Goal: Transaction & Acquisition: Purchase product/service

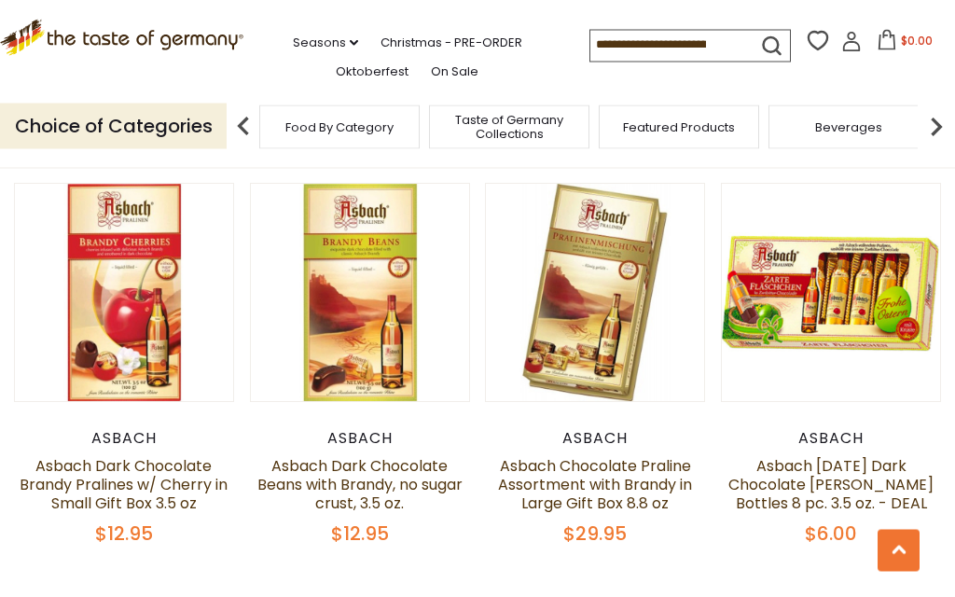
scroll to position [1437, 0]
click at [865, 455] on link "Asbach Easter Dark Chocolate Brandy Bottles 8 pc. 3.5 oz. - DEAL" at bounding box center [830, 484] width 205 height 59
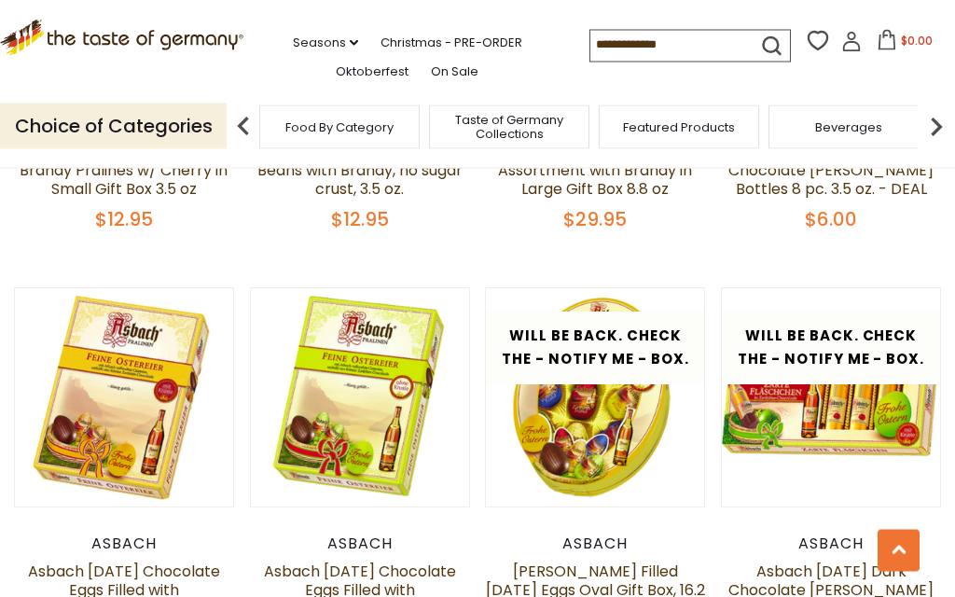
scroll to position [1751, 0]
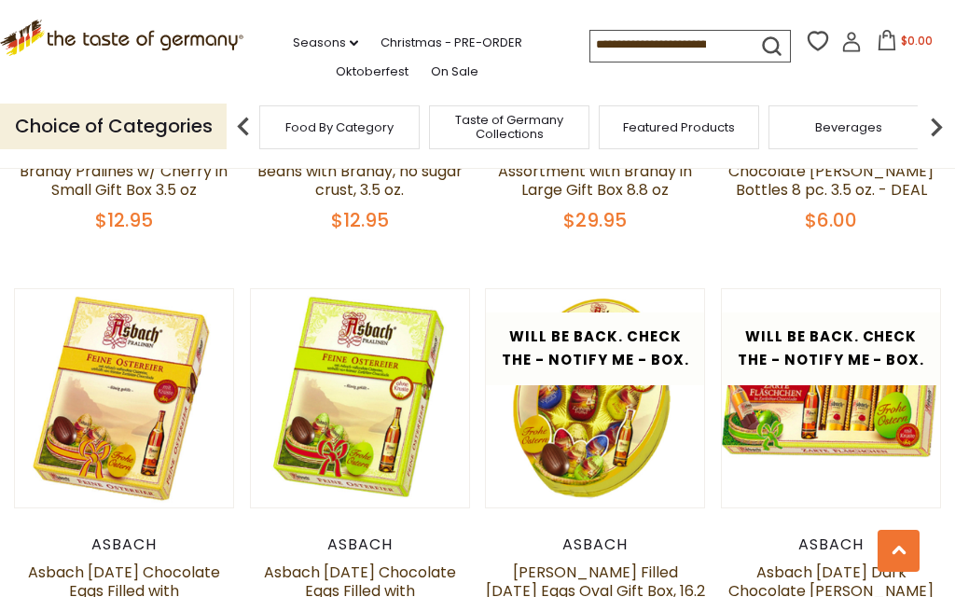
click at [161, 575] on link "Asbach [DATE] Chocolate Eggs Filled with [PERSON_NAME] and Sugar Crust 5.3 oz. …" at bounding box center [123, 599] width 201 height 77
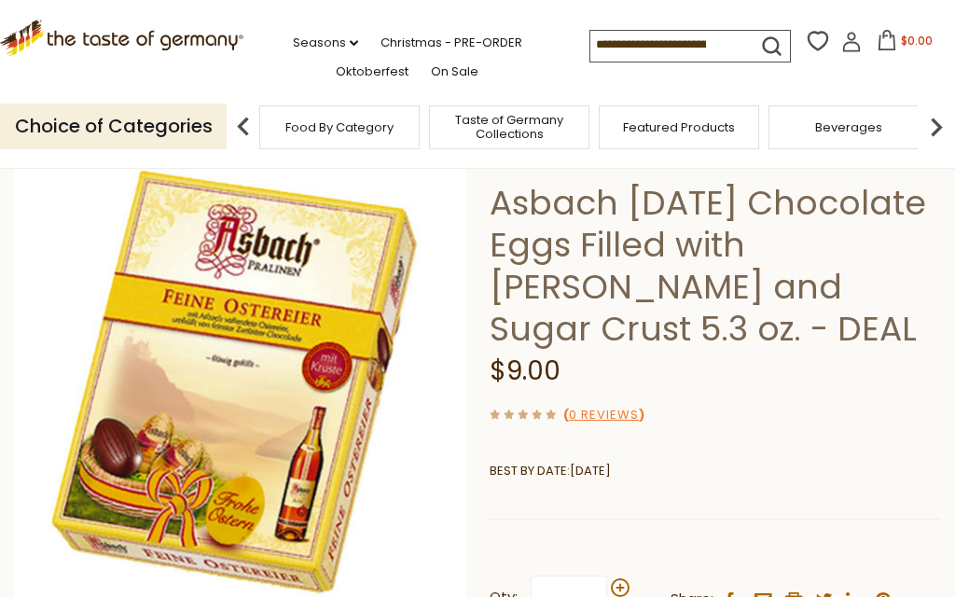
scroll to position [103, 0]
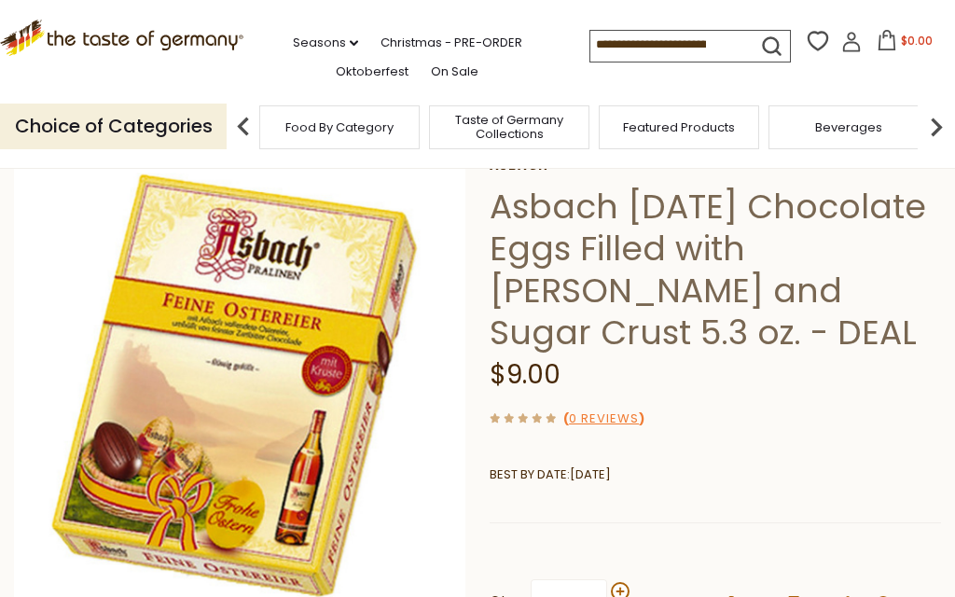
click at [298, 411] on img at bounding box center [240, 385] width 452 height 452
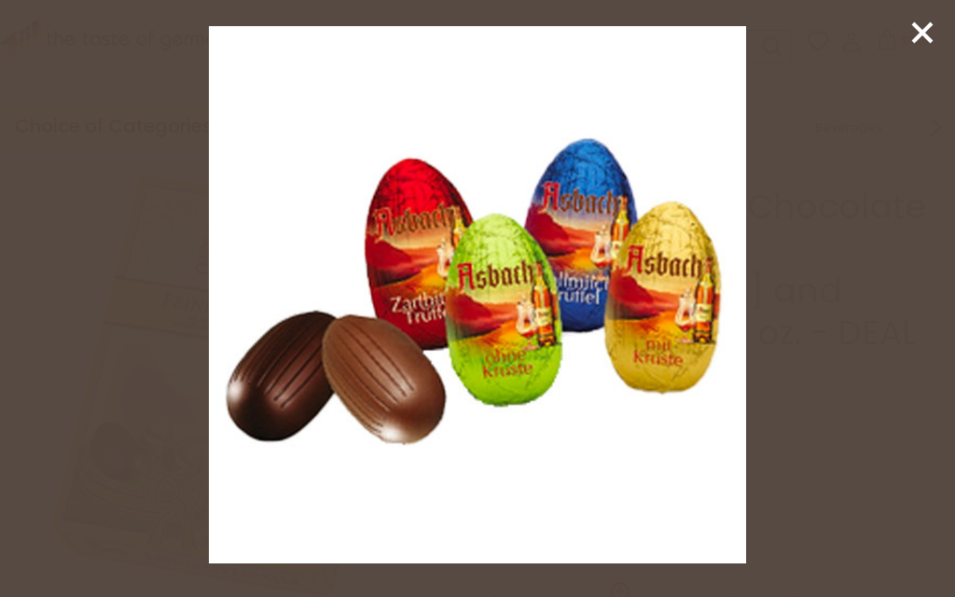
click at [917, 35] on icon at bounding box center [922, 33] width 28 height 28
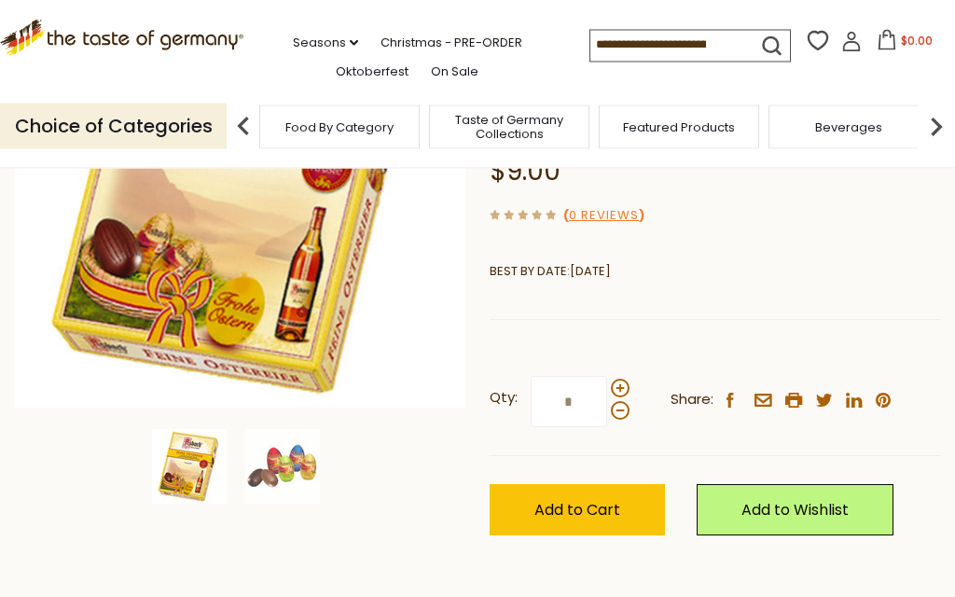
scroll to position [299, 0]
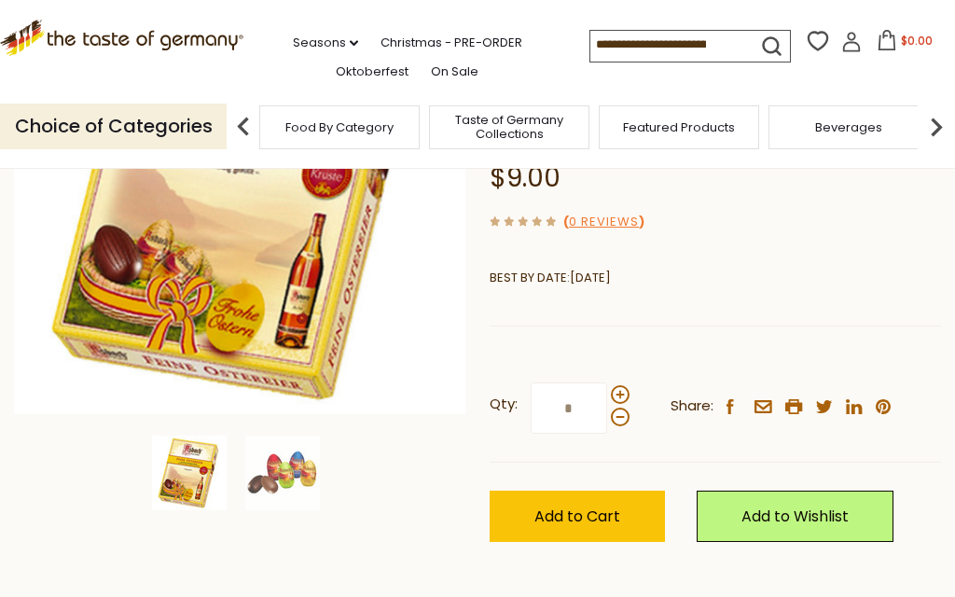
click at [308, 467] on img at bounding box center [282, 473] width 75 height 75
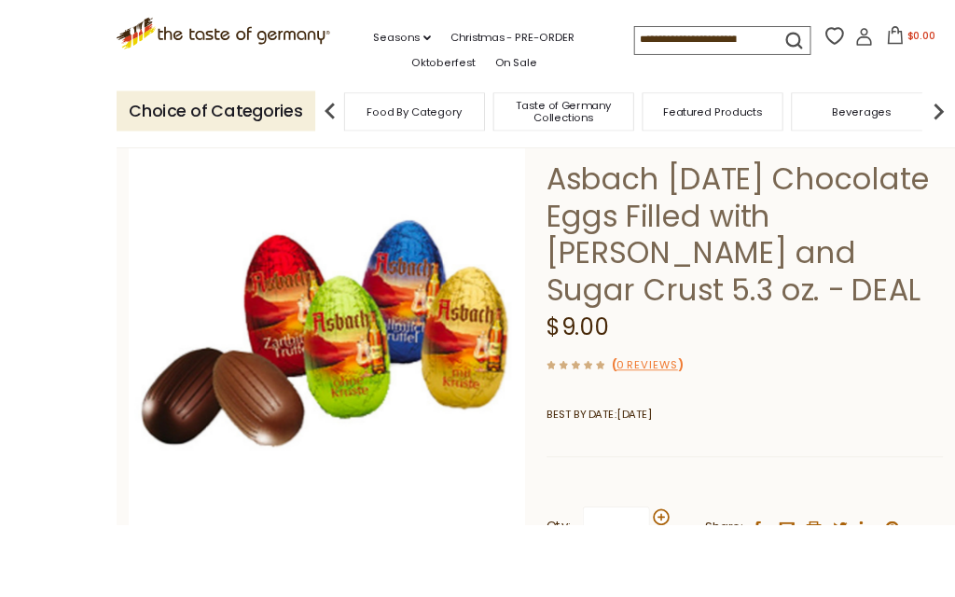
scroll to position [185, 0]
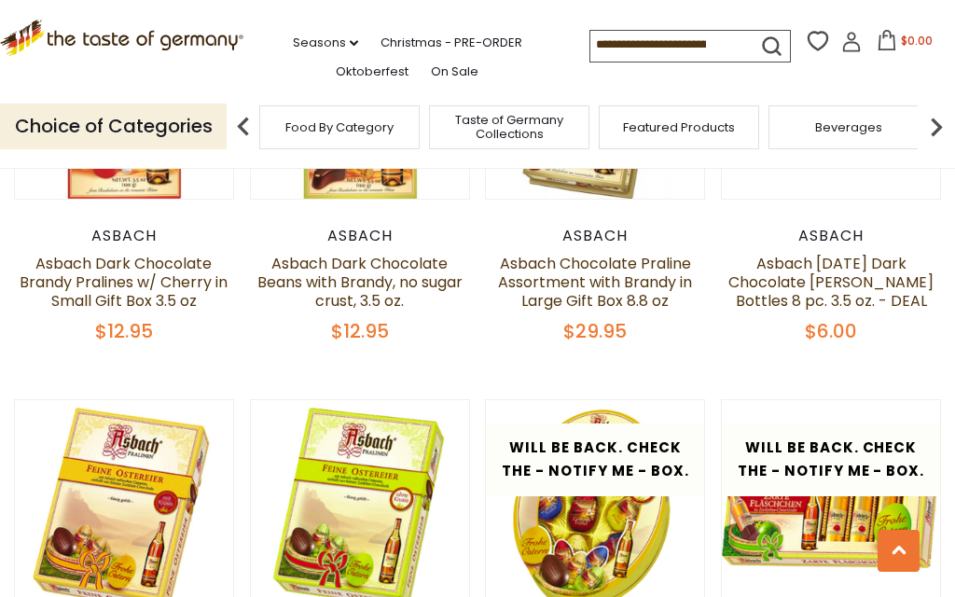
scroll to position [1639, 0]
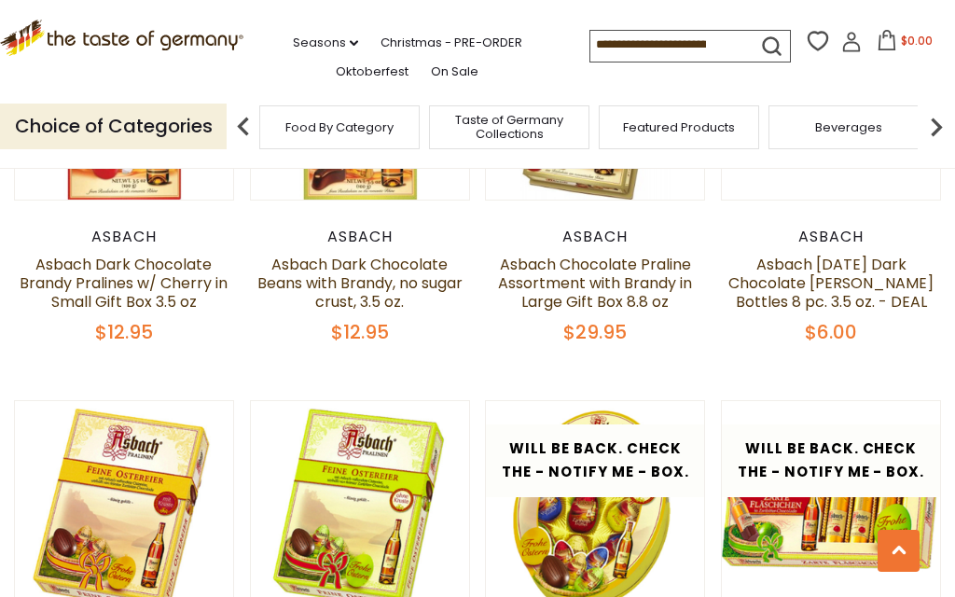
click at [867, 257] on link "Asbach [DATE] Dark Chocolate [PERSON_NAME] Bottles 8 pc. 3.5 oz. - DEAL" at bounding box center [830, 283] width 205 height 59
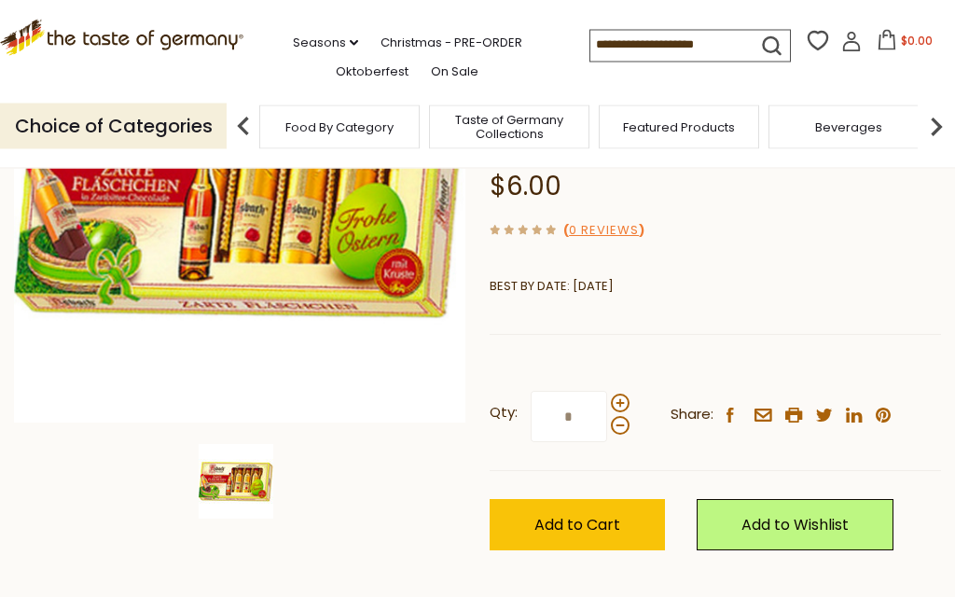
scroll to position [291, 0]
click at [634, 363] on div "Qty: * Share: facebook email printer twitter linkedin pinterest" at bounding box center [715, 417] width 451 height 108
click at [627, 394] on div at bounding box center [620, 414] width 19 height 41
click at [607, 391] on input "*" at bounding box center [569, 416] width 76 height 51
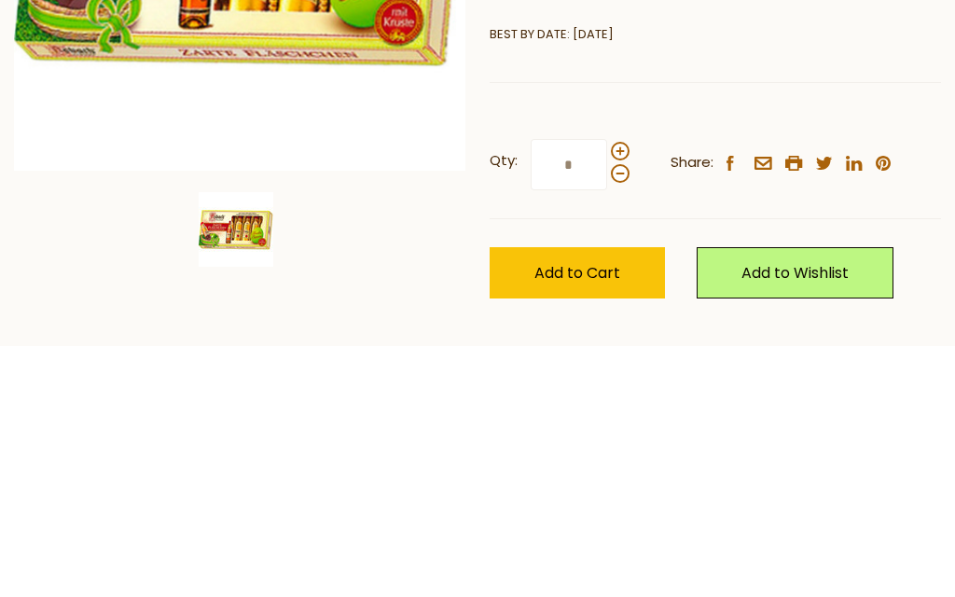
click at [628, 391] on label "Qty: *" at bounding box center [560, 416] width 140 height 51
click at [607, 391] on input "*" at bounding box center [569, 416] width 76 height 51
type input "*"
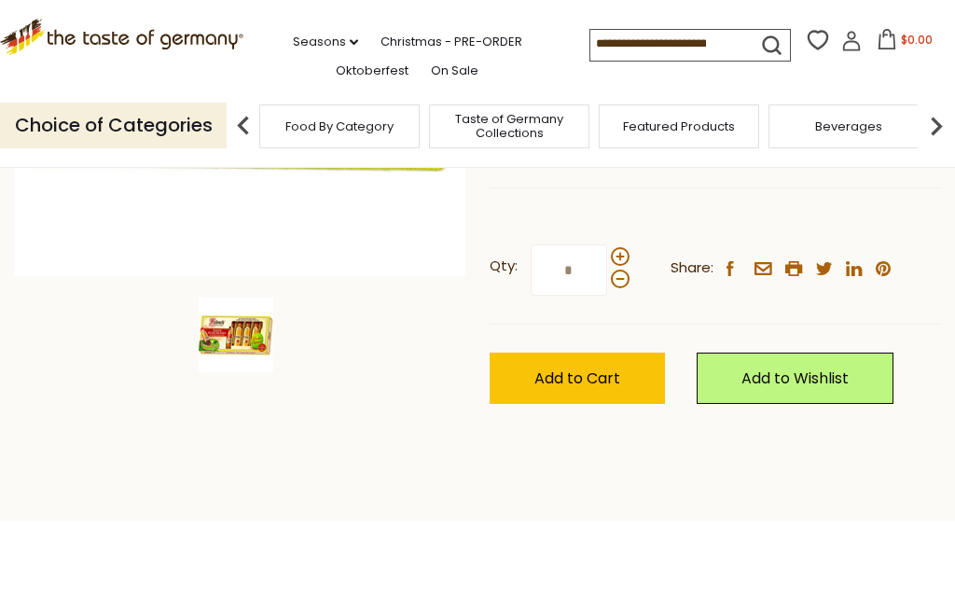
type input "*"
click at [609, 353] on button "Add to Cart" at bounding box center [577, 378] width 175 height 51
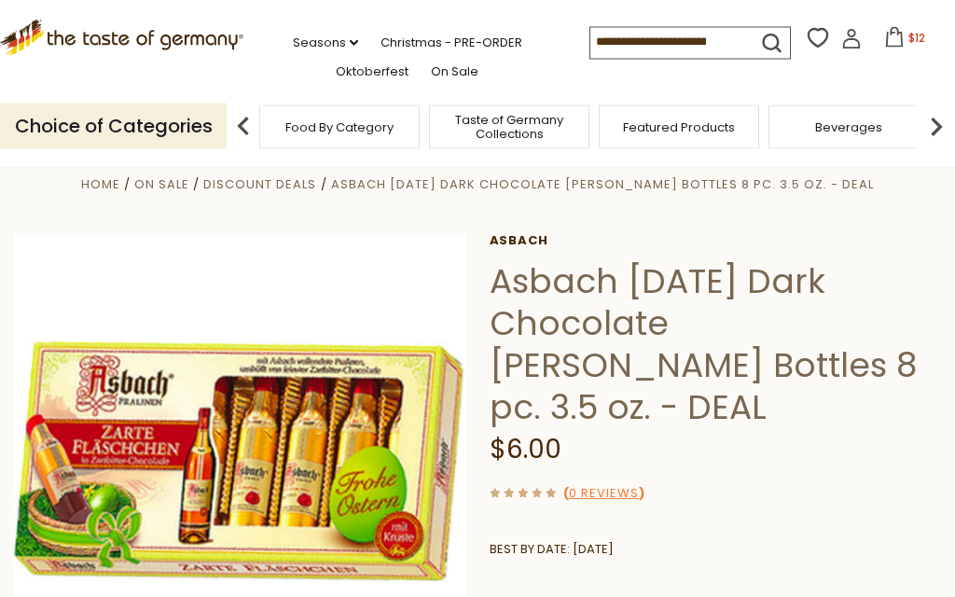
scroll to position [0, 0]
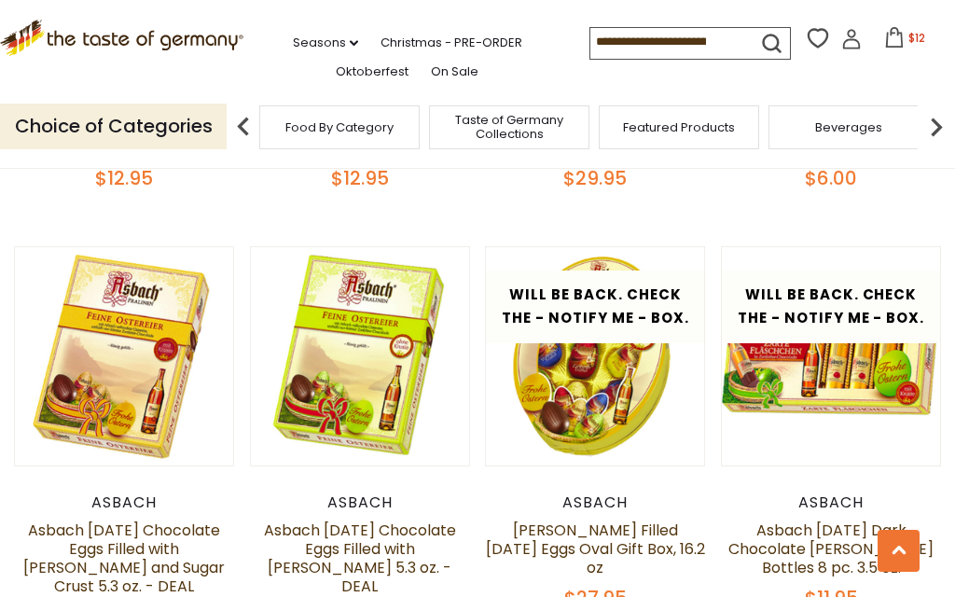
scroll to position [1791, 0]
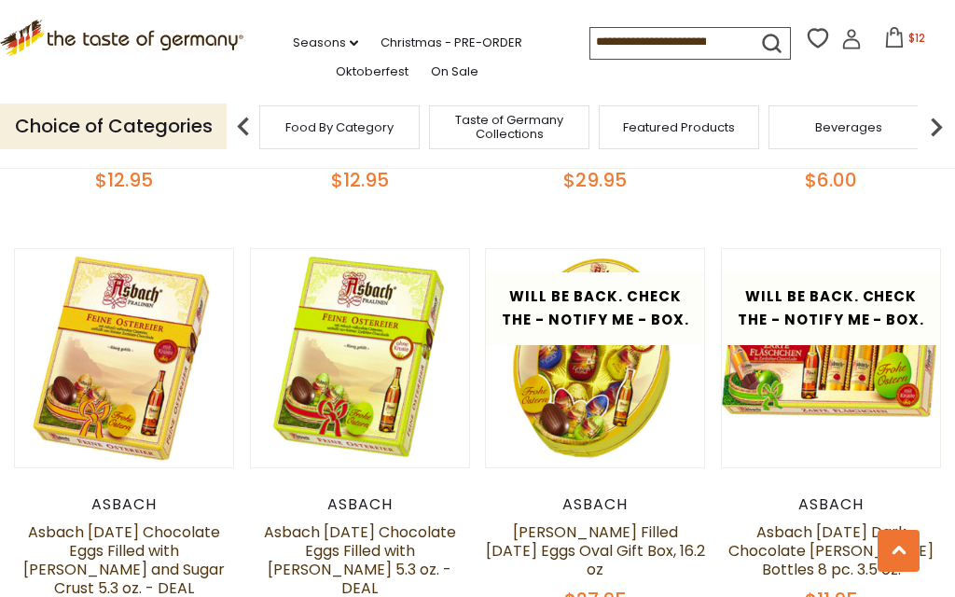
click at [172, 529] on link "Asbach [DATE] Chocolate Eggs Filled with [PERSON_NAME] and Sugar Crust 5.3 oz. …" at bounding box center [123, 559] width 201 height 77
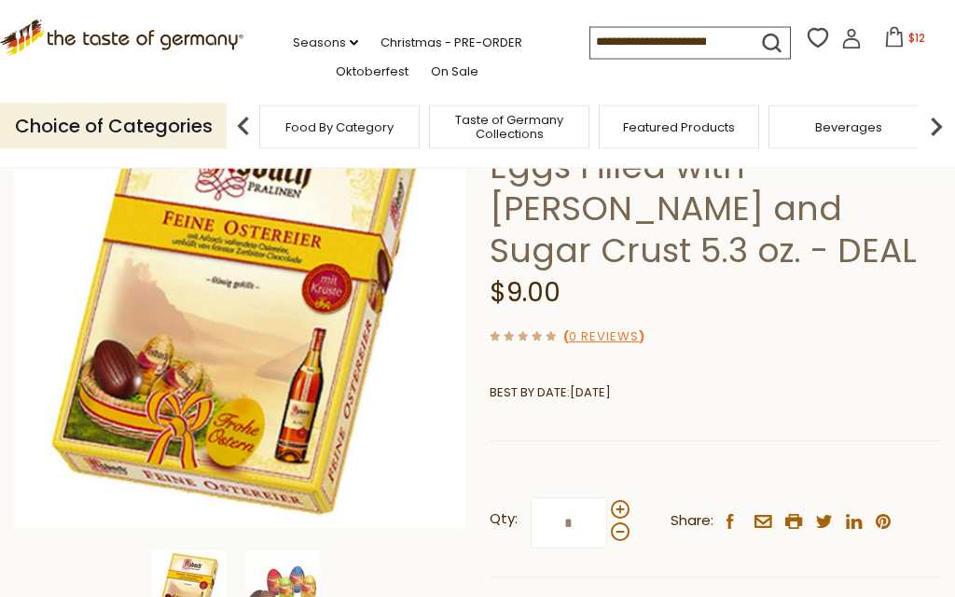
scroll to position [187, 0]
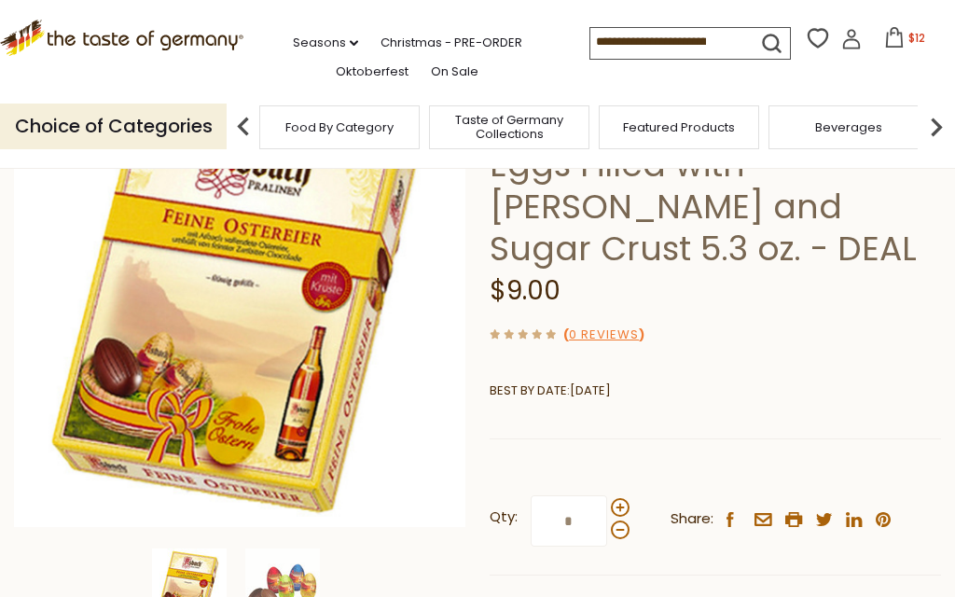
click at [626, 498] on div at bounding box center [620, 518] width 19 height 41
click at [607, 496] on input "*" at bounding box center [569, 520] width 76 height 51
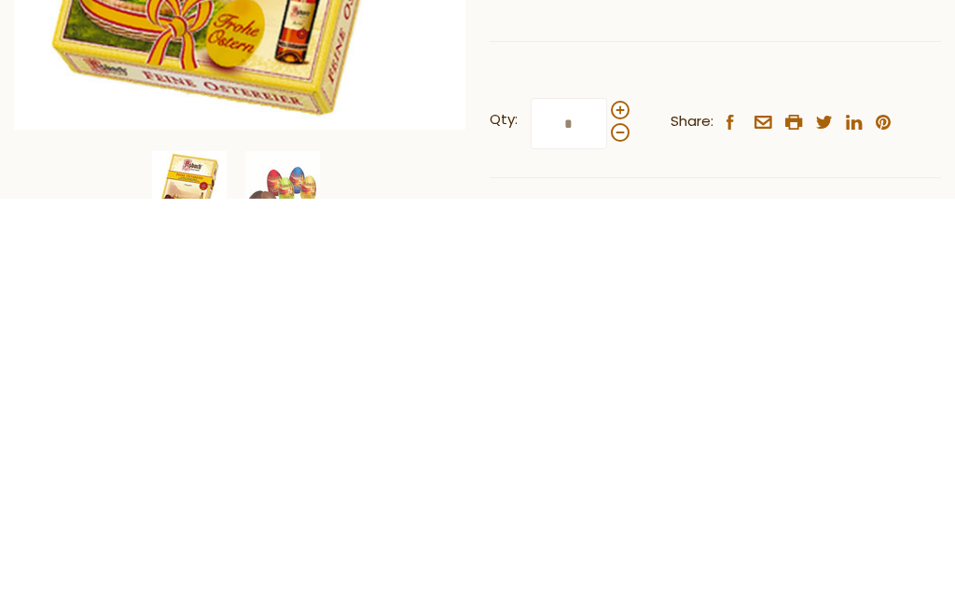
click at [624, 499] on span at bounding box center [620, 508] width 19 height 19
click at [607, 496] on input "*" at bounding box center [569, 521] width 76 height 51
click at [626, 521] on span at bounding box center [620, 530] width 19 height 19
click at [607, 496] on input "*" at bounding box center [569, 521] width 76 height 51
click at [632, 468] on div "Qty: * Share: facebook email printer twitter linkedin pinterest" at bounding box center [715, 522] width 451 height 108
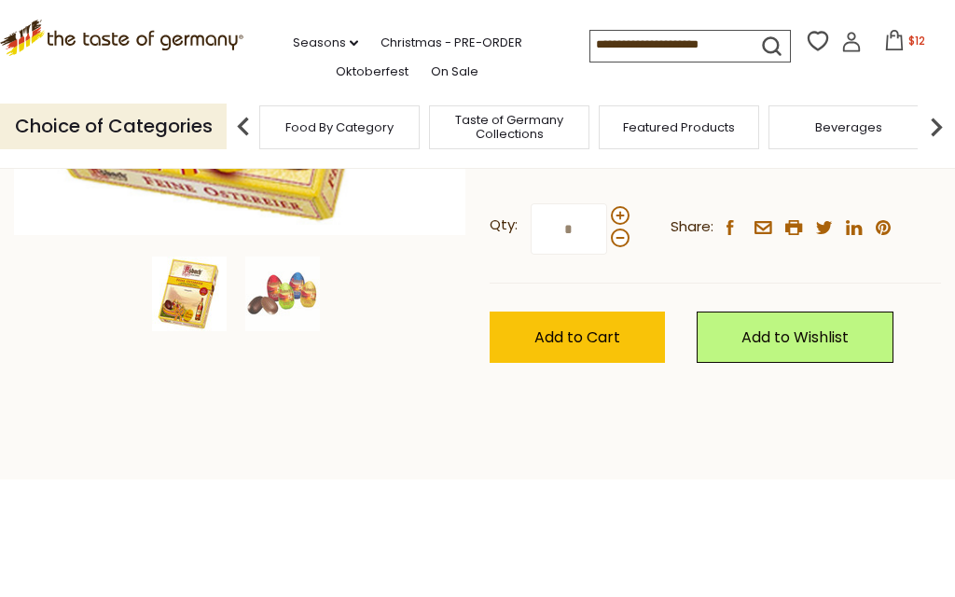
scroll to position [477, 0]
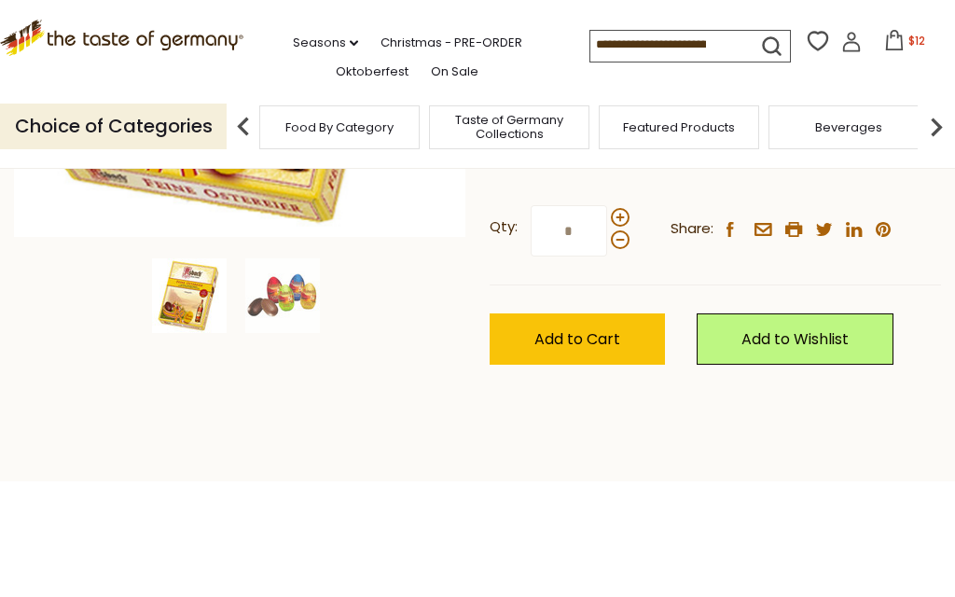
click at [627, 210] on span at bounding box center [620, 217] width 19 height 19
click at [607, 210] on input "*" at bounding box center [569, 230] width 76 height 51
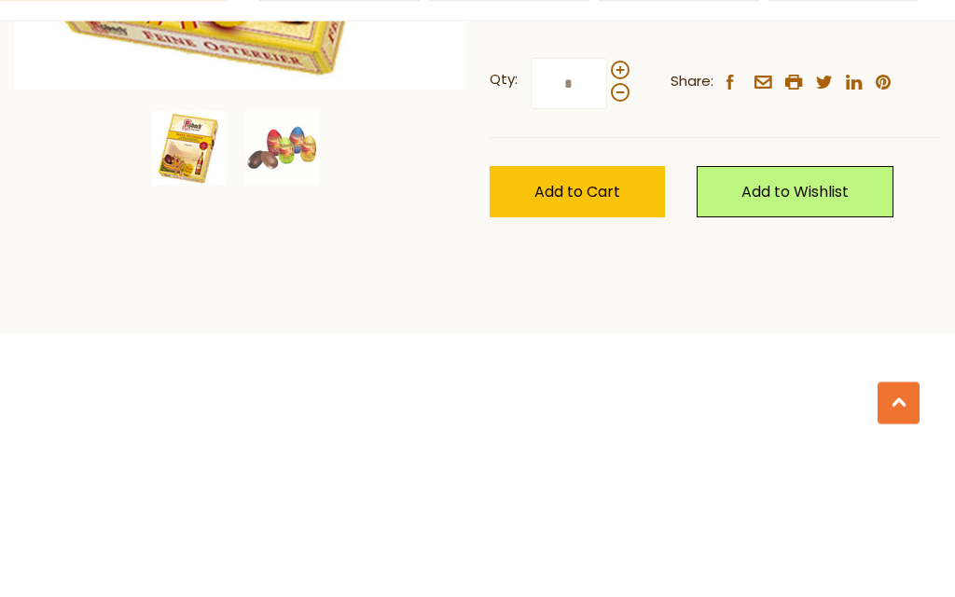
click at [623, 231] on span at bounding box center [620, 240] width 19 height 19
click at [607, 206] on input "*" at bounding box center [569, 231] width 76 height 51
type input "*"
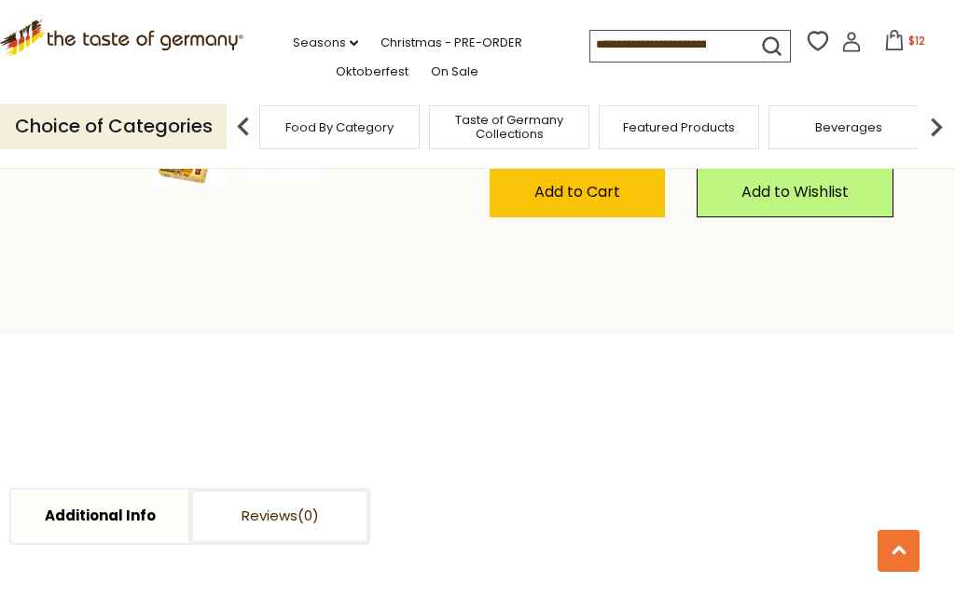
type input "*"
click at [624, 181] on button "Add to Cart" at bounding box center [577, 191] width 175 height 51
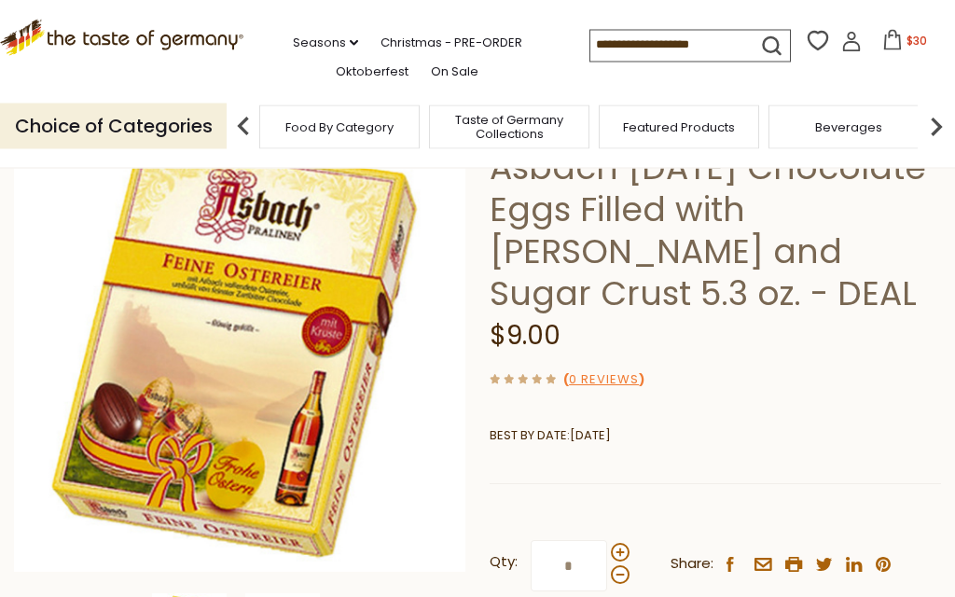
scroll to position [93, 0]
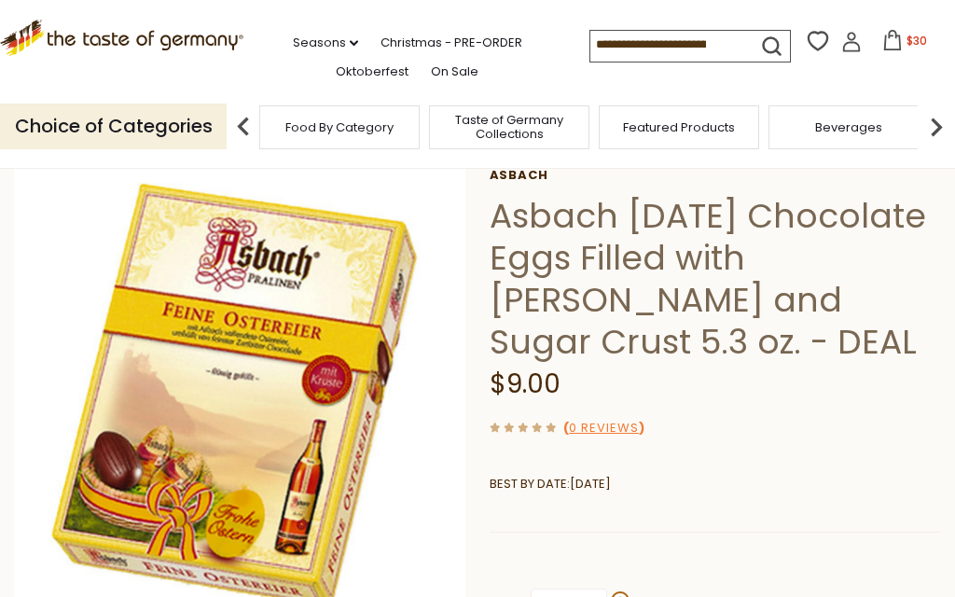
click at [907, 35] on span "$30" at bounding box center [917, 41] width 21 height 16
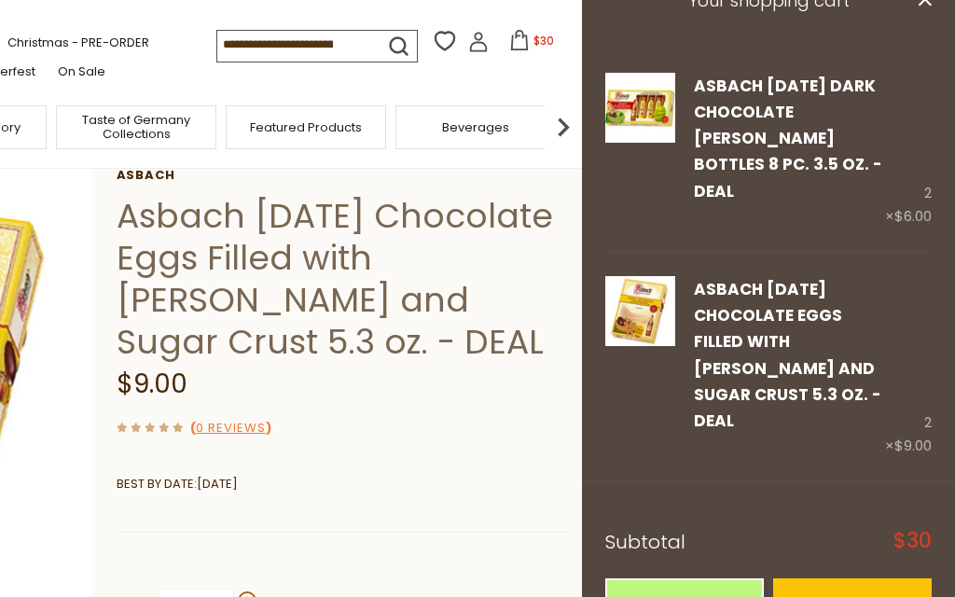
scroll to position [46, 0]
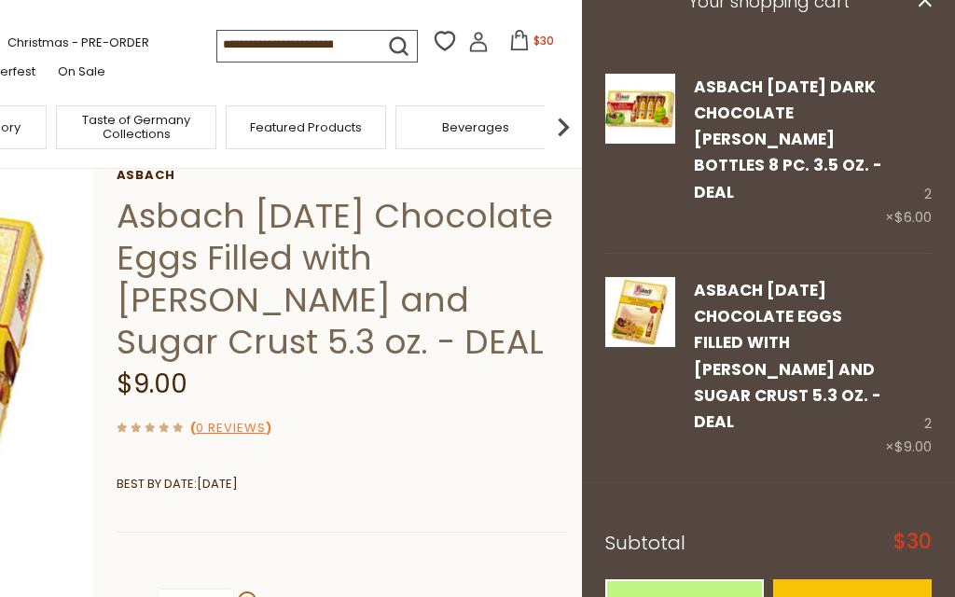
click at [893, 579] on link "Checkout" at bounding box center [852, 604] width 159 height 51
